Goal: Check status: Check status

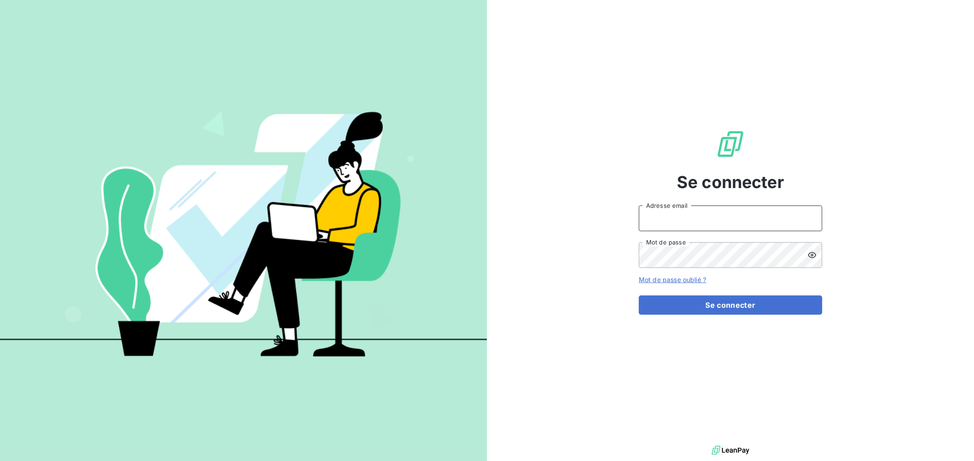
type input "sarah.el-onsi@graitec.com"
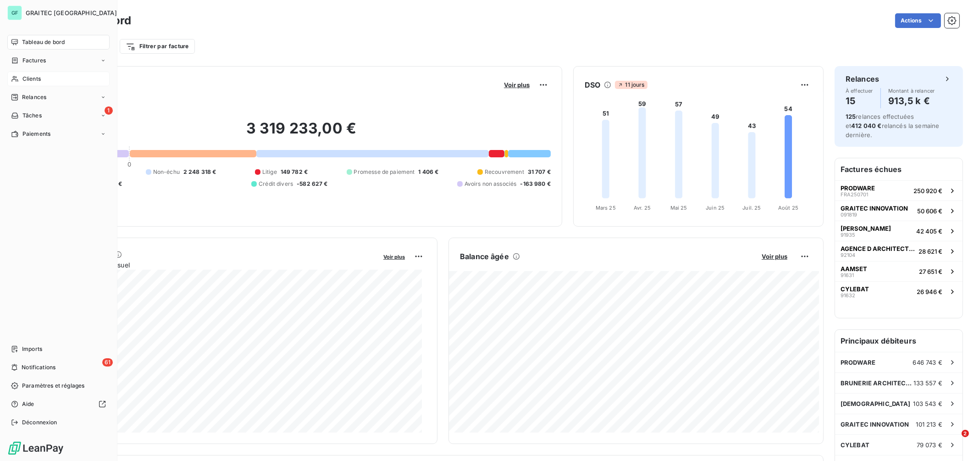
click at [20, 77] on div "Clients" at bounding box center [58, 79] width 102 height 15
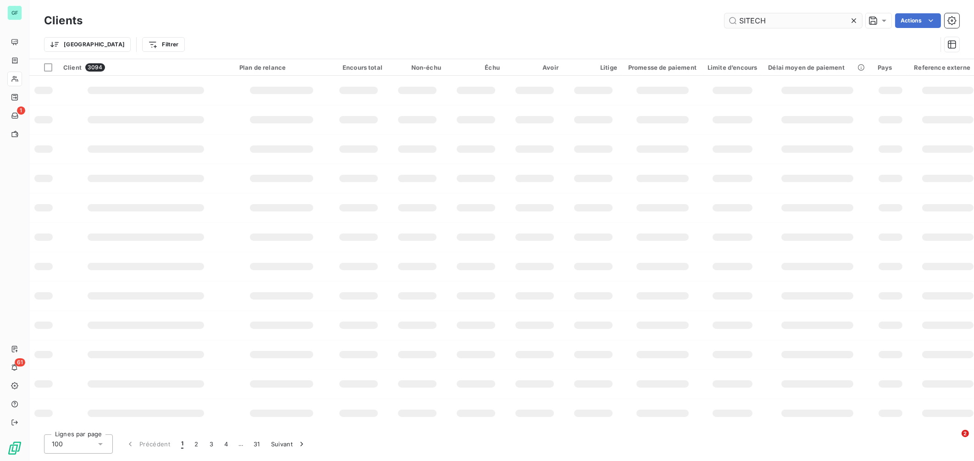
type input "SITECH"
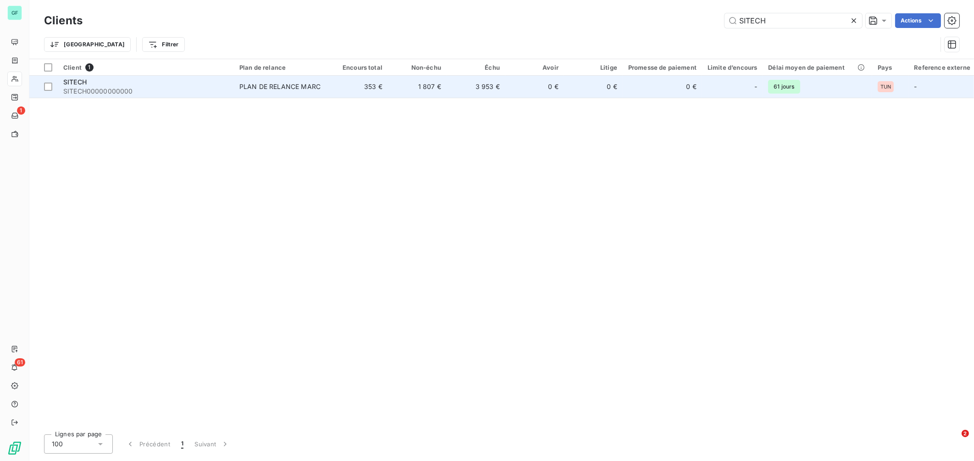
click at [269, 88] on div "PLAN DE RELANCE MARC" at bounding box center [279, 86] width 81 height 9
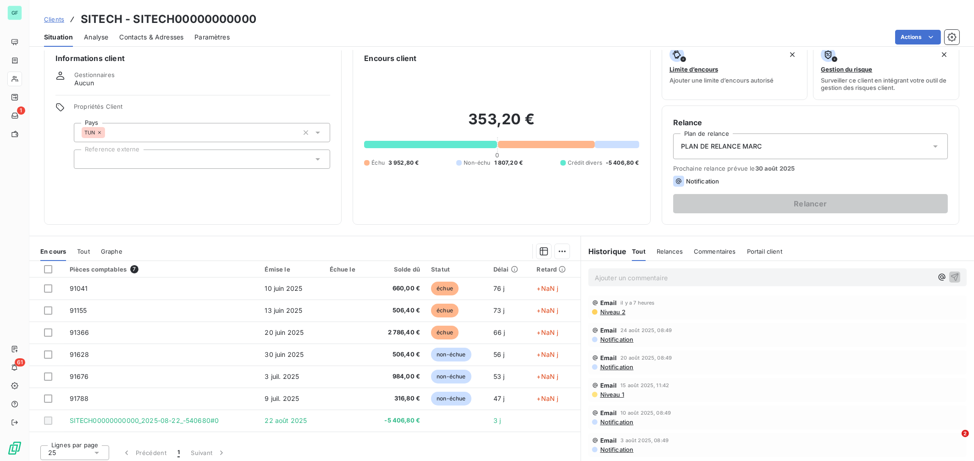
scroll to position [18, 0]
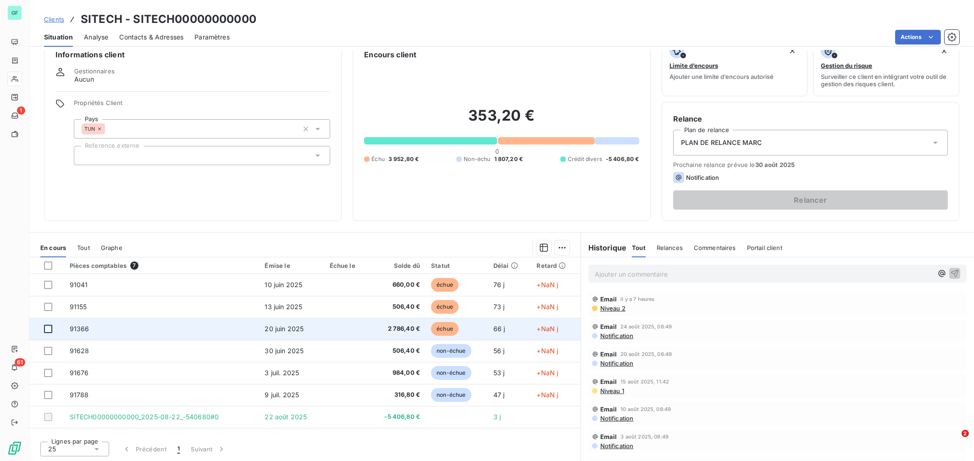
click at [50, 326] on div at bounding box center [48, 329] width 8 height 8
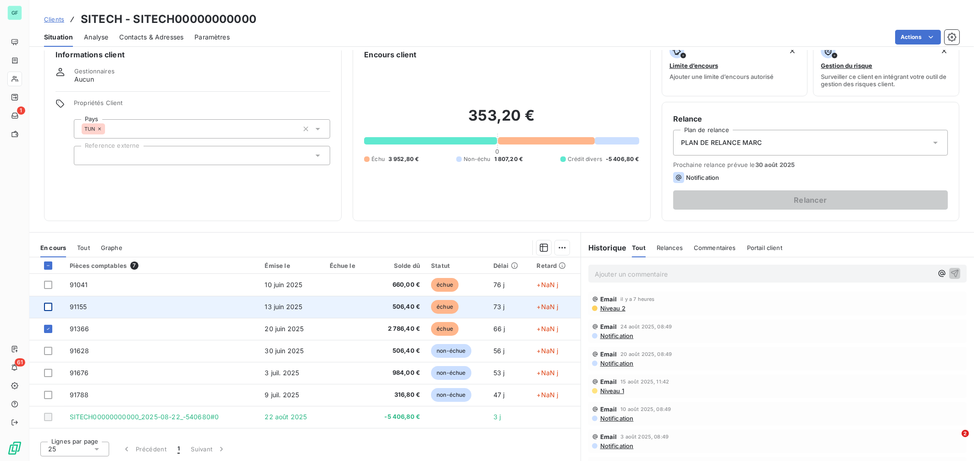
click at [48, 307] on div at bounding box center [48, 307] width 8 height 8
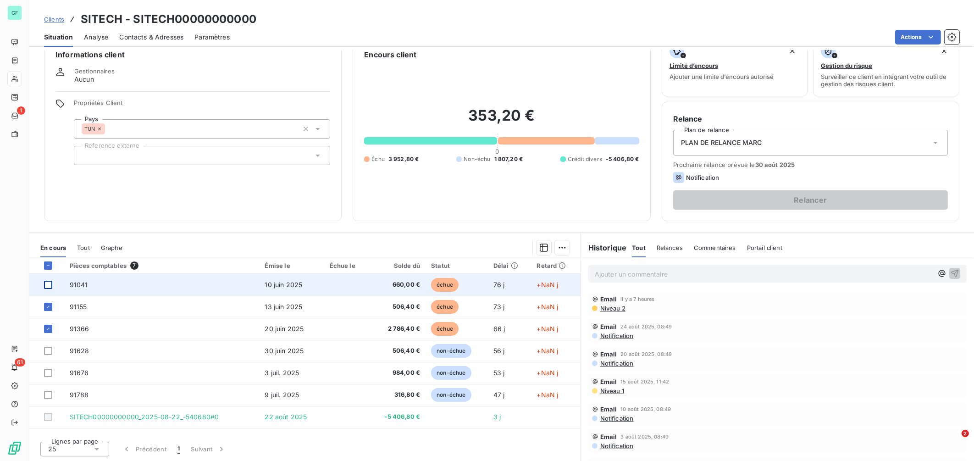
click at [50, 282] on div at bounding box center [48, 285] width 8 height 8
